Goal: Task Accomplishment & Management: Understand process/instructions

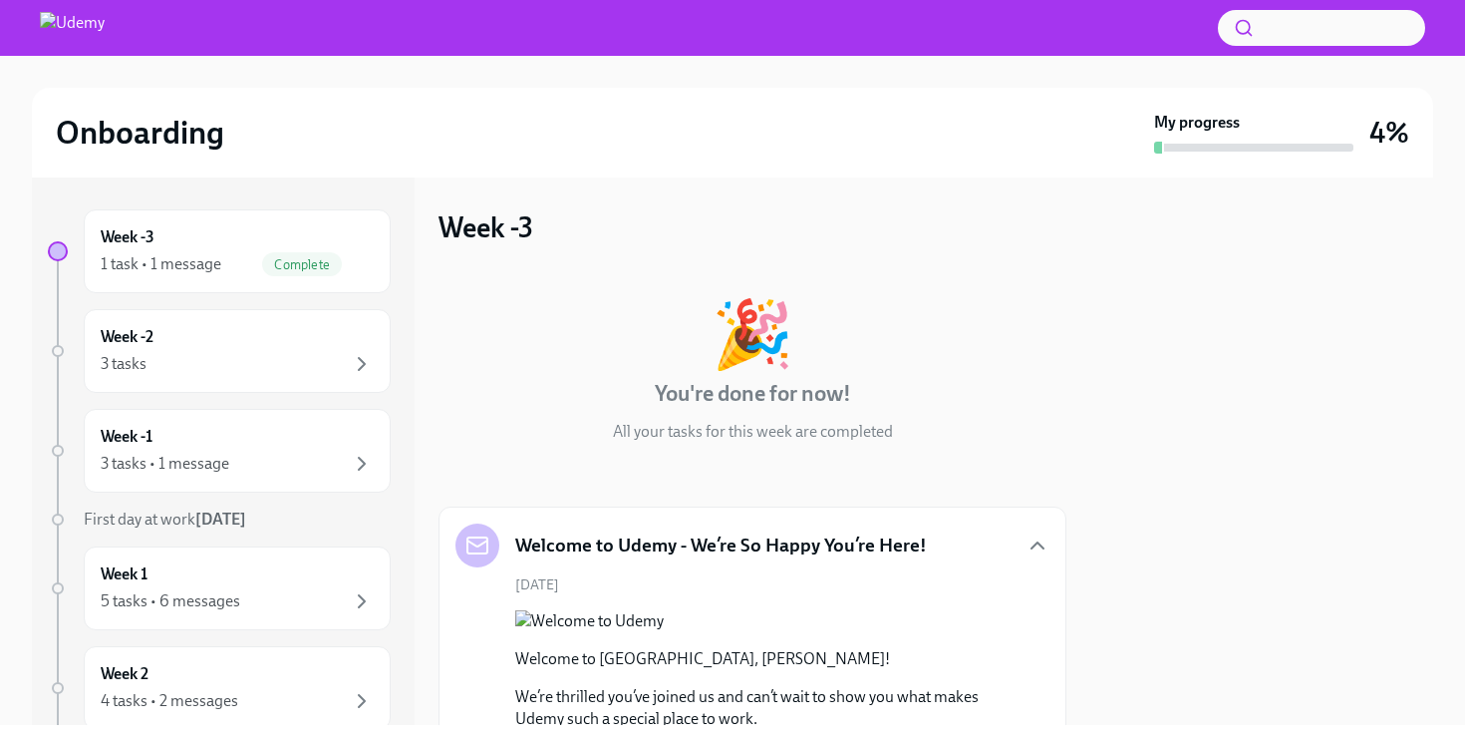
scroll to position [833, 0]
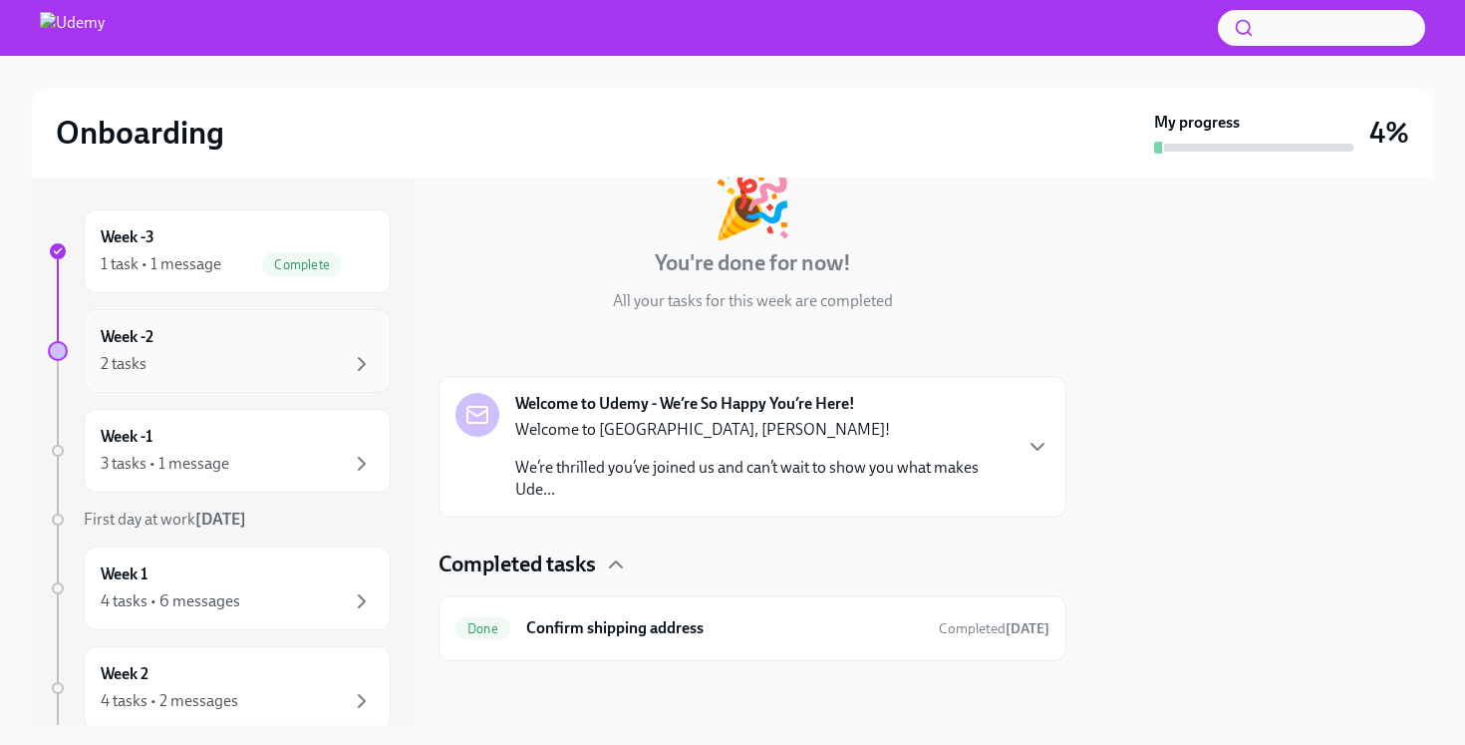
click at [321, 346] on div "Week -2 2 tasks" at bounding box center [237, 351] width 273 height 50
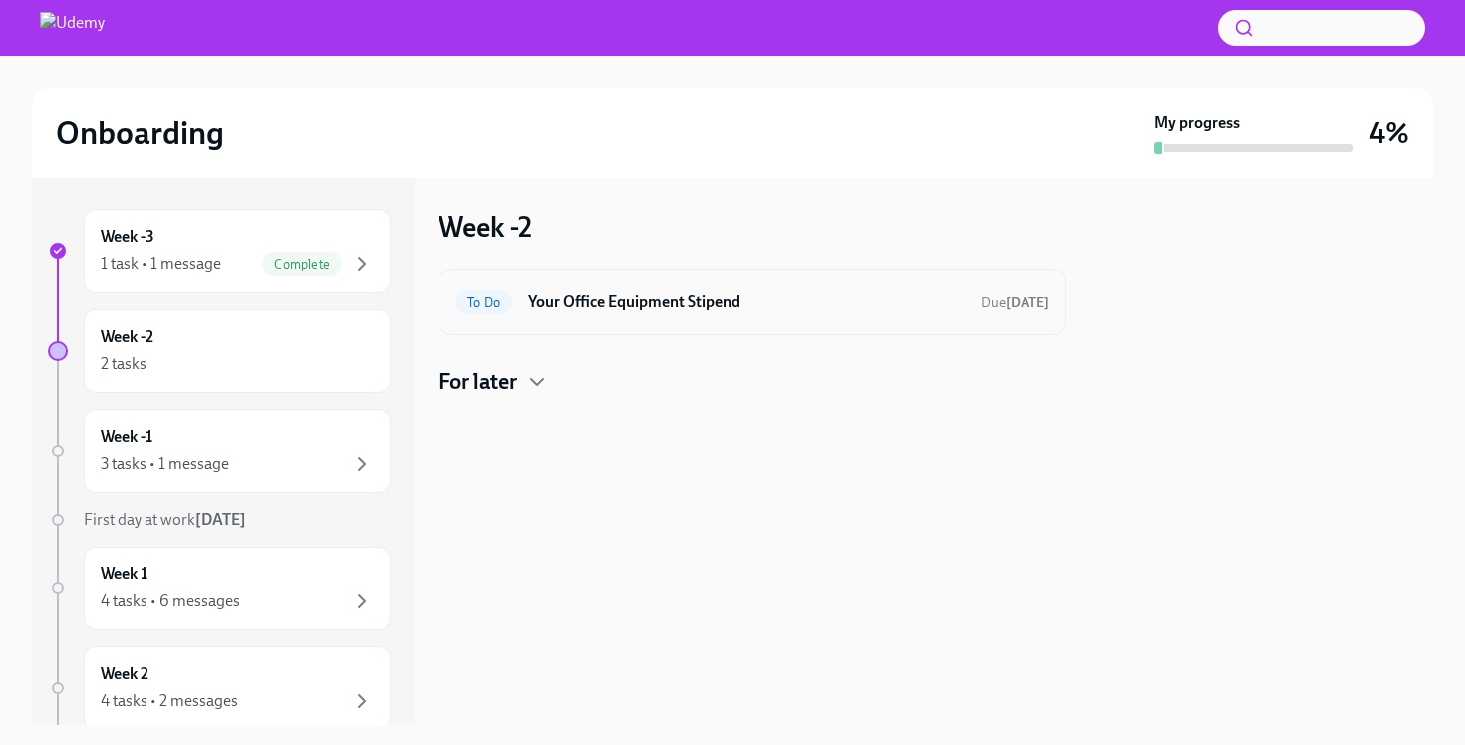
click at [599, 311] on h6 "Your Office Equipment Stipend" at bounding box center [746, 302] width 437 height 22
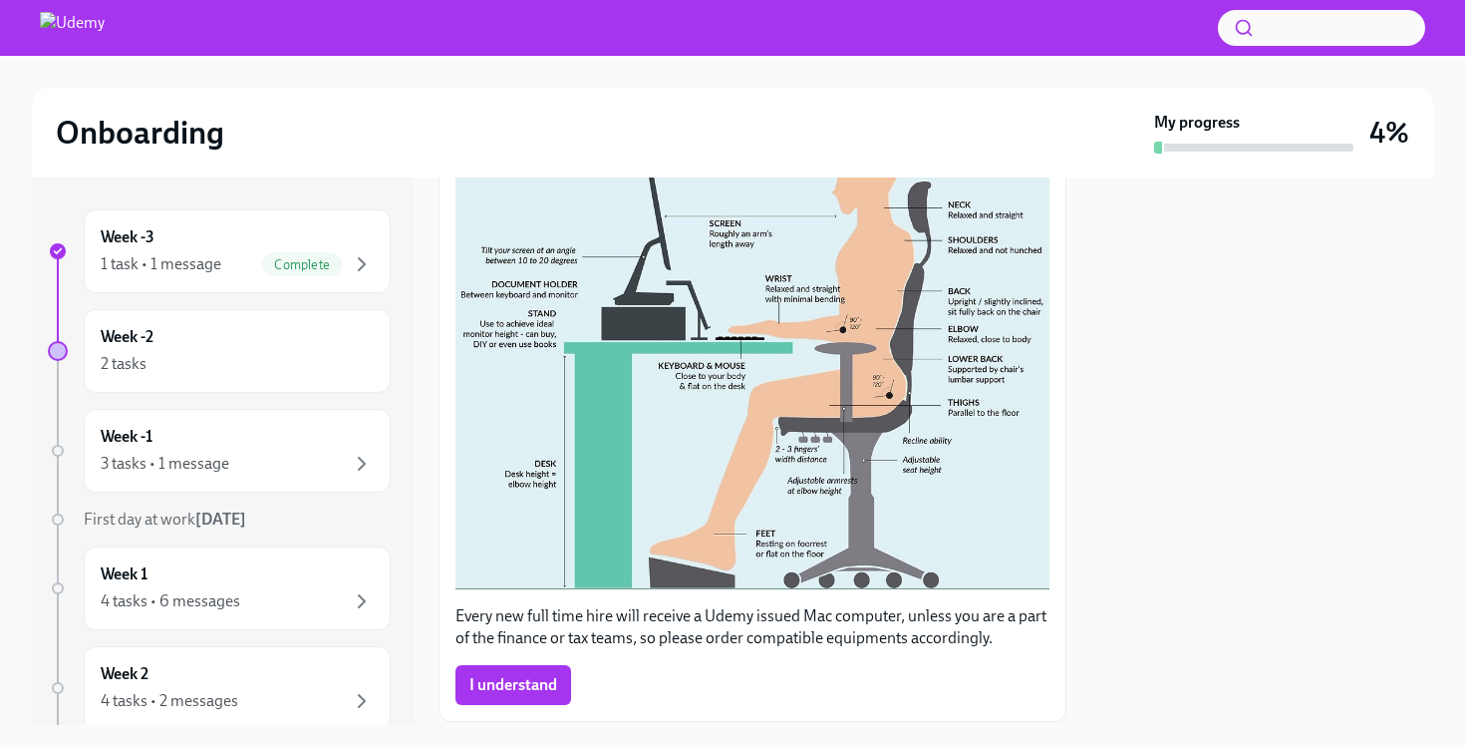
scroll to position [570, 0]
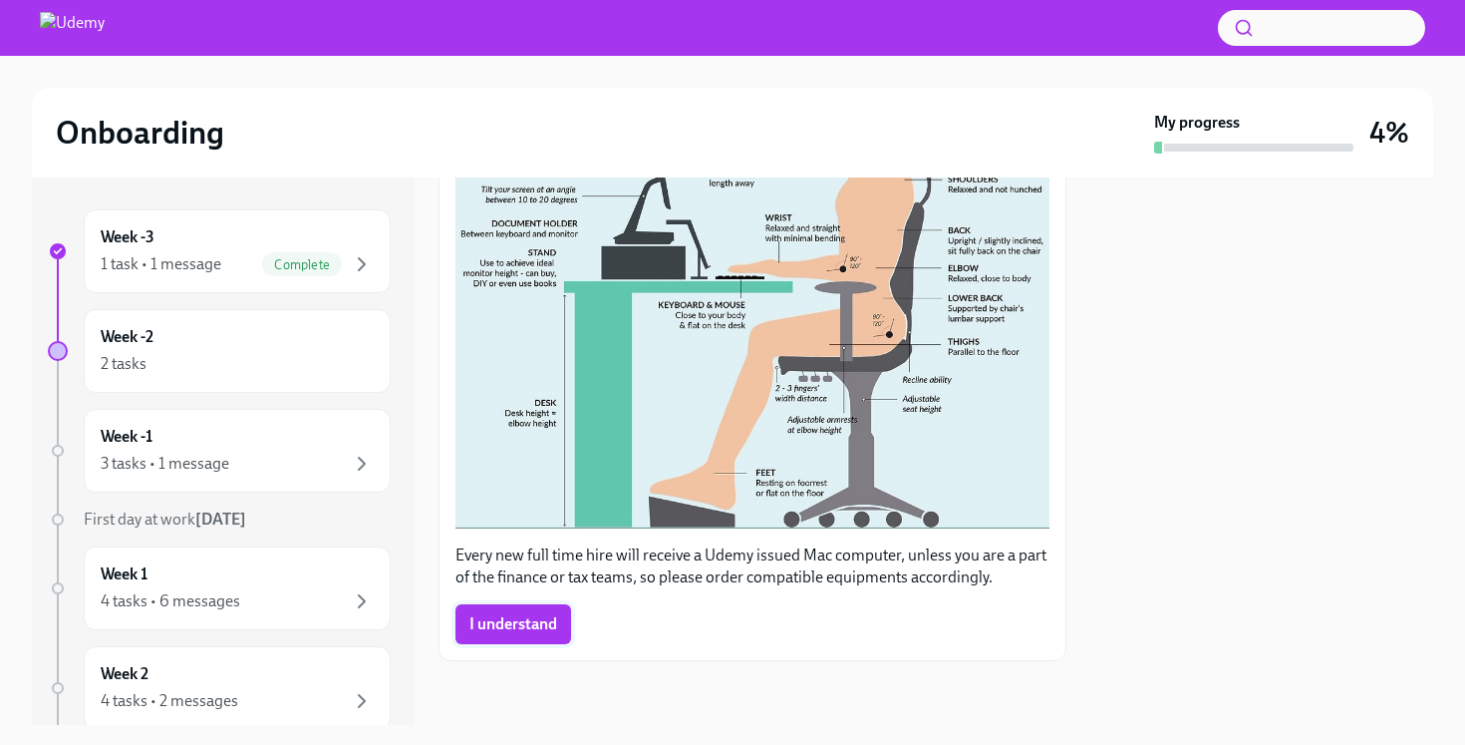
click at [549, 628] on span "I understand" at bounding box center [513, 624] width 88 height 20
click at [317, 352] on div "2 tasks" at bounding box center [237, 364] width 273 height 24
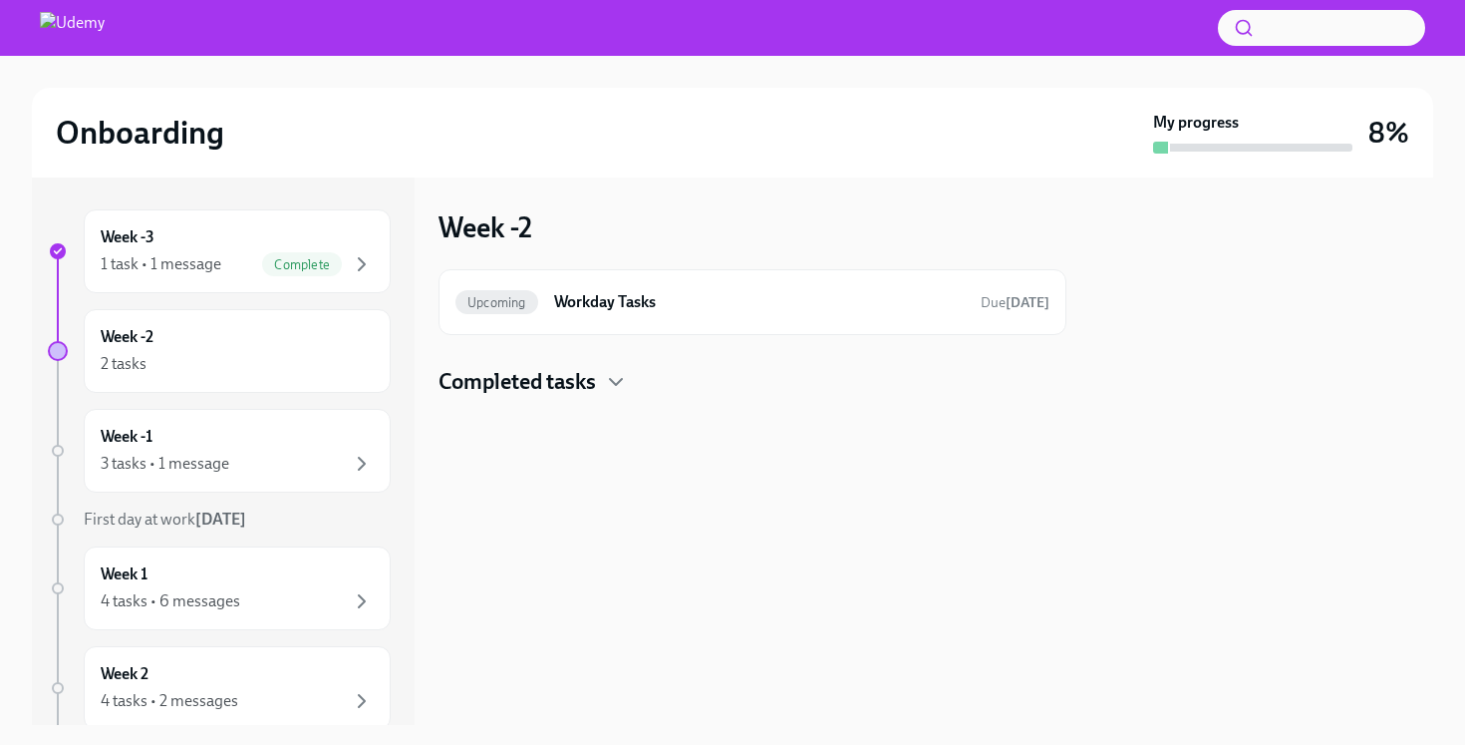
click at [317, 352] on div "2 tasks" at bounding box center [237, 364] width 273 height 24
click at [302, 445] on div "Week -1 3 tasks • 1 message" at bounding box center [237, 451] width 273 height 50
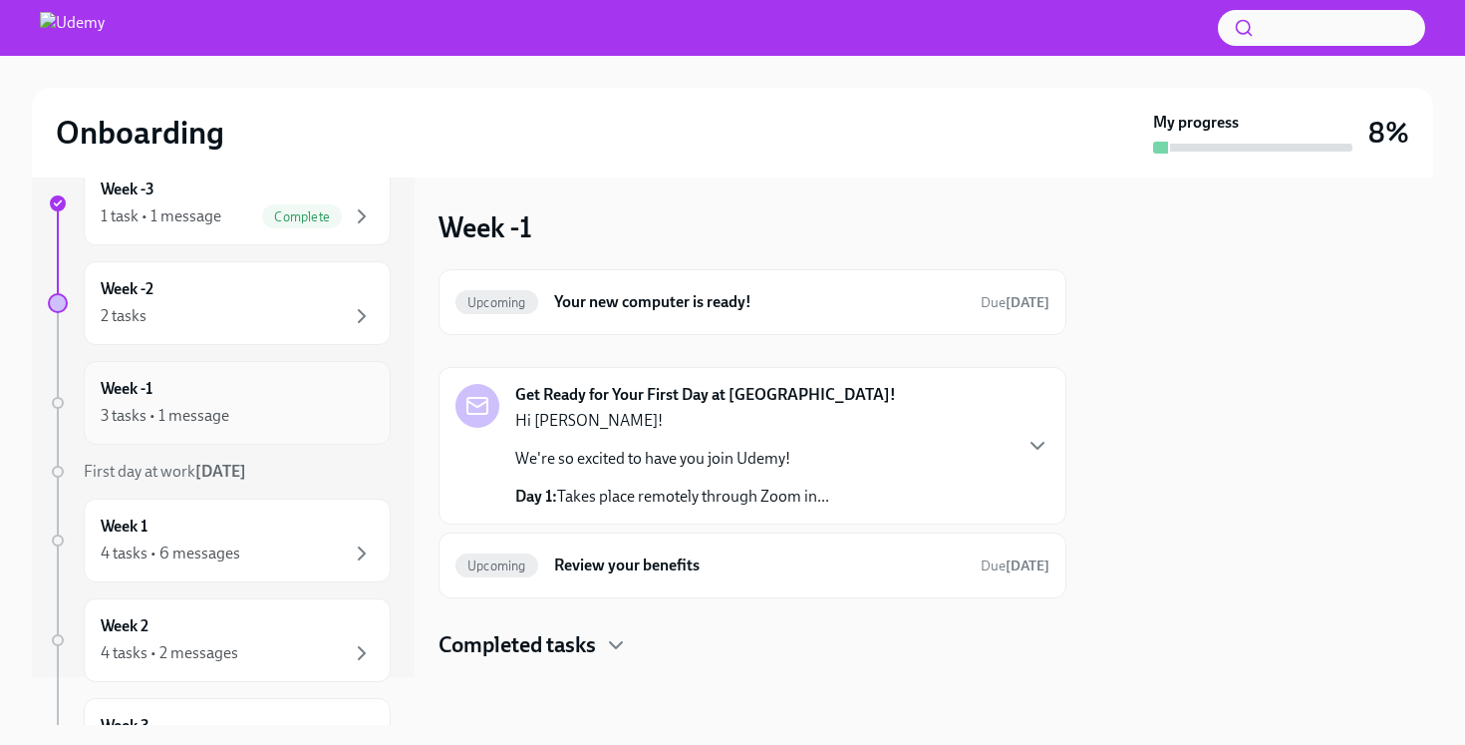
scroll to position [51, 0]
click at [707, 561] on h6 "Review your benefits" at bounding box center [759, 565] width 411 height 22
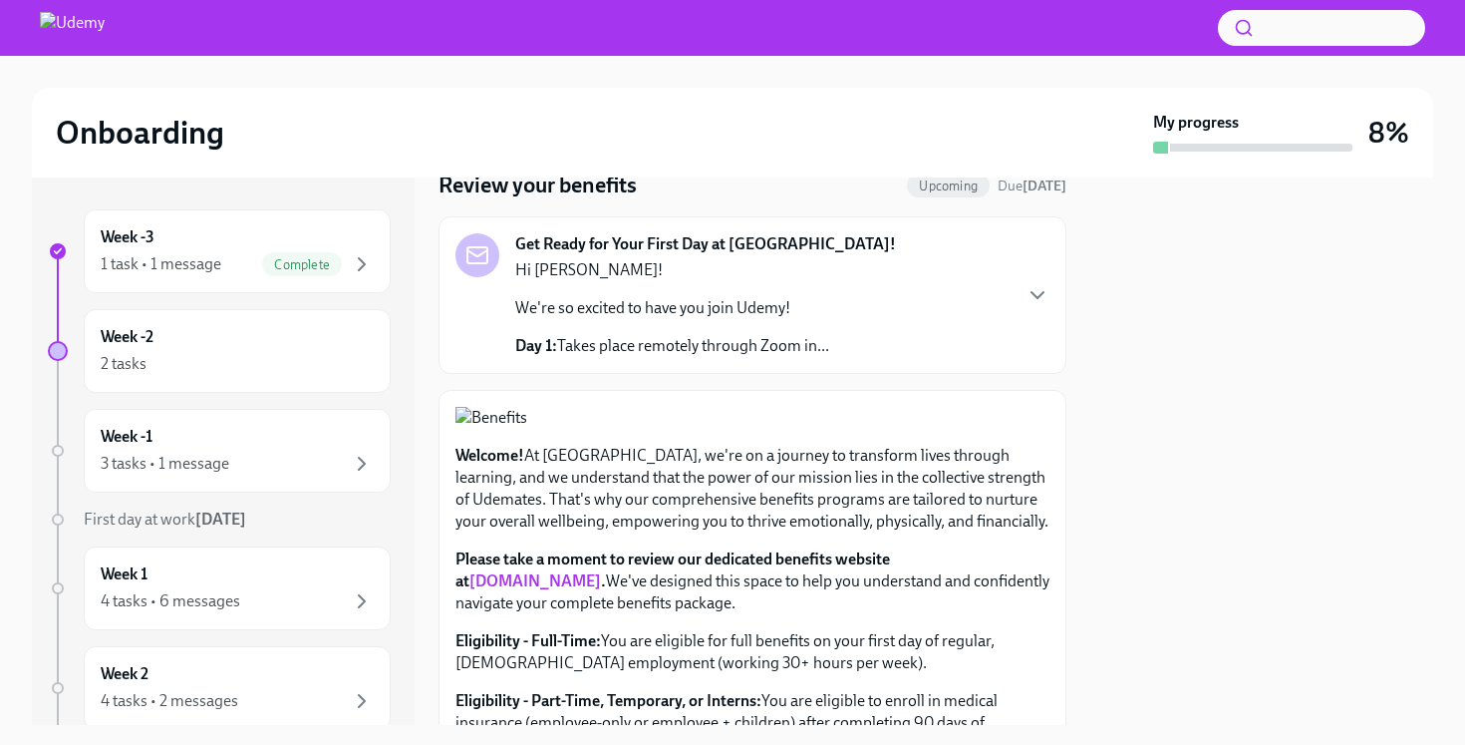
scroll to position [81, 0]
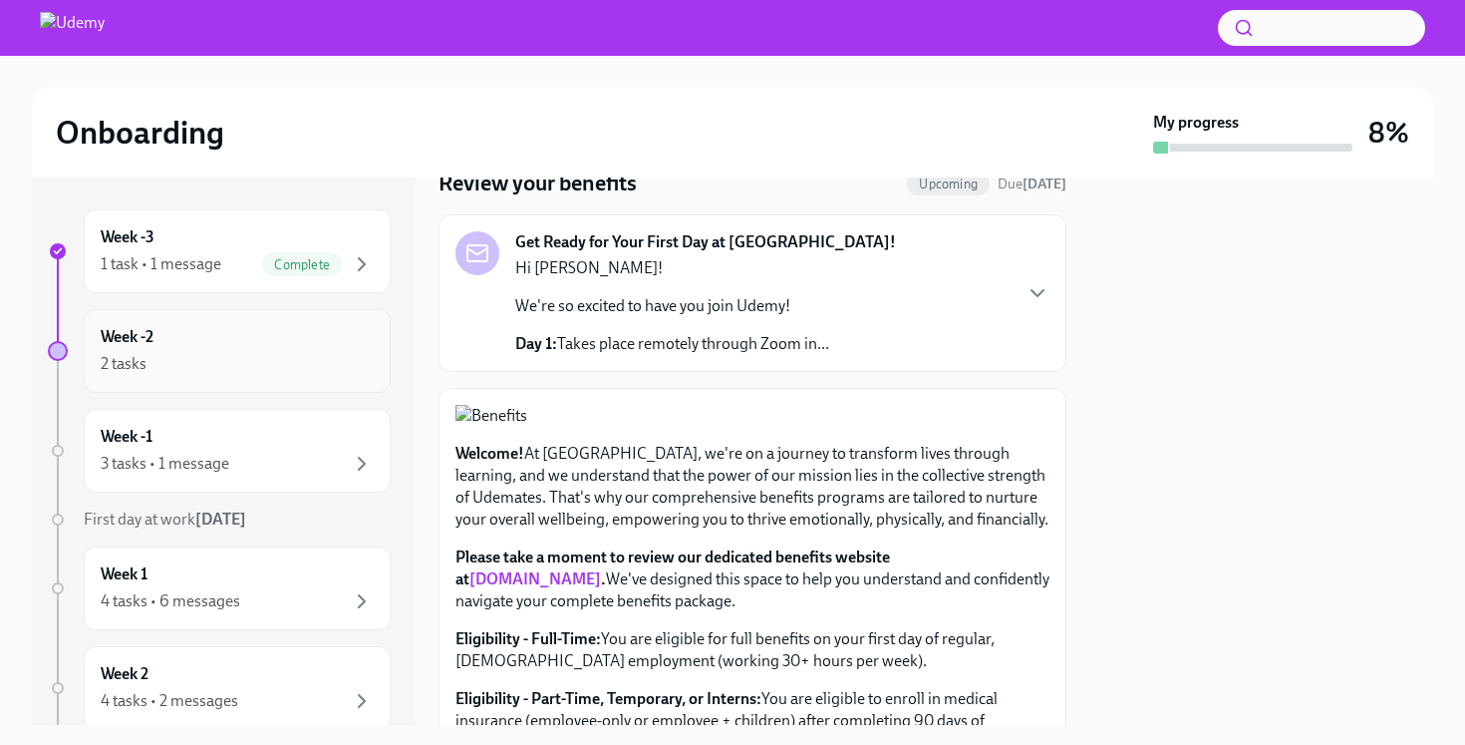
click at [330, 338] on div "Week -2 2 tasks" at bounding box center [237, 351] width 273 height 50
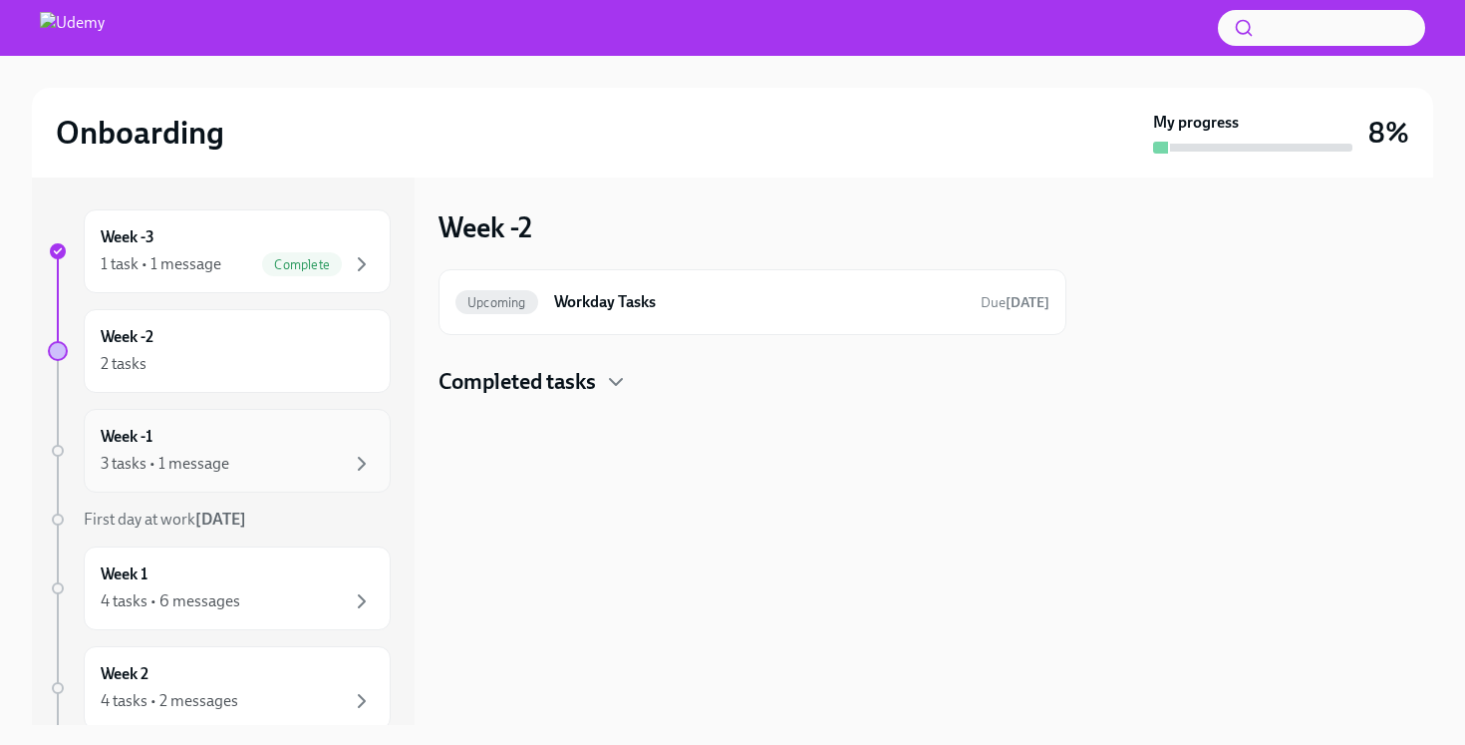
click at [275, 450] on div "Week -1 3 tasks • 1 message" at bounding box center [237, 451] width 273 height 50
